Goal: Browse casually

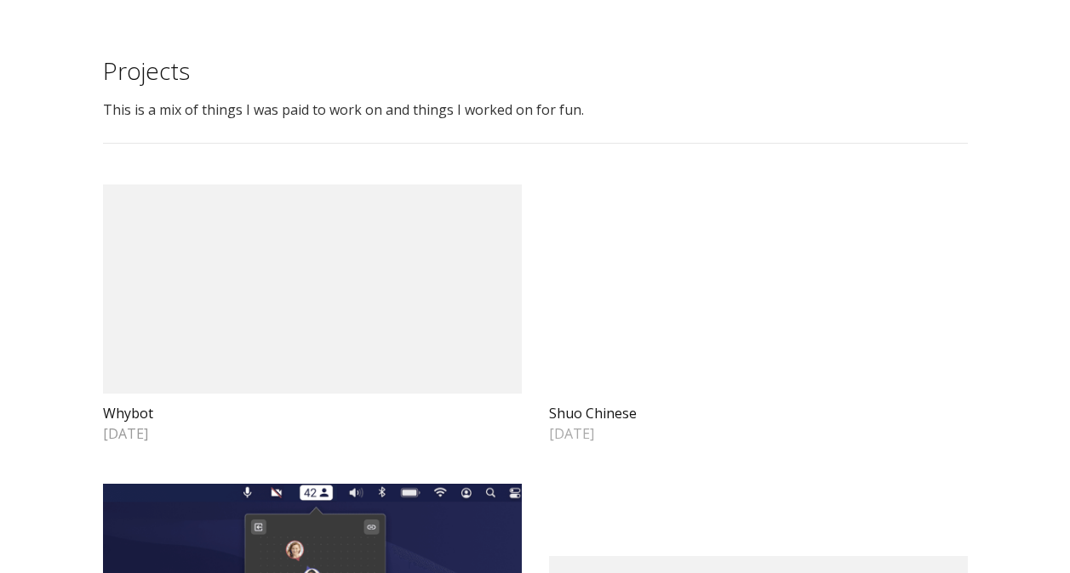
click at [626, 394] on video at bounding box center [758, 289] width 419 height 209
